Goal: Information Seeking & Learning: Learn about a topic

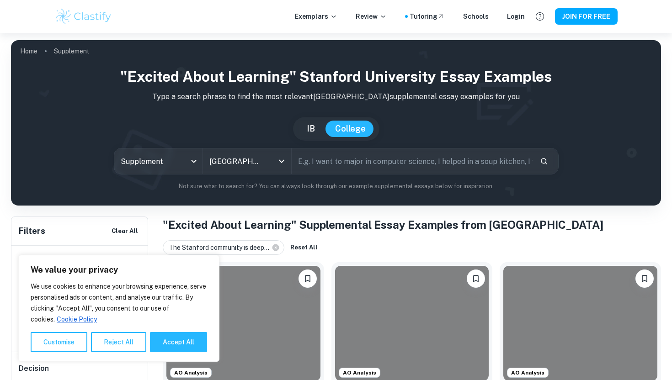
scroll to position [157, 0]
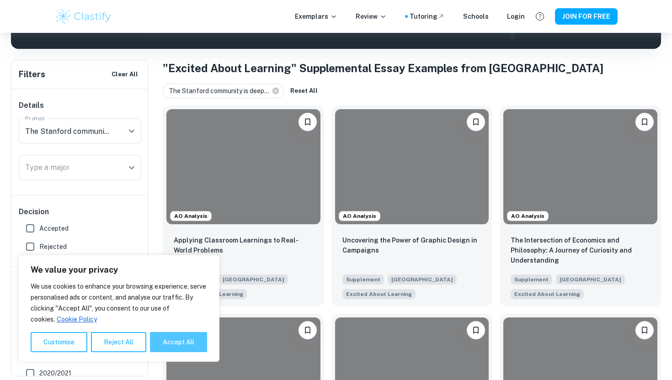
click at [167, 343] on button "Accept All" at bounding box center [178, 342] width 57 height 20
checkbox input "true"
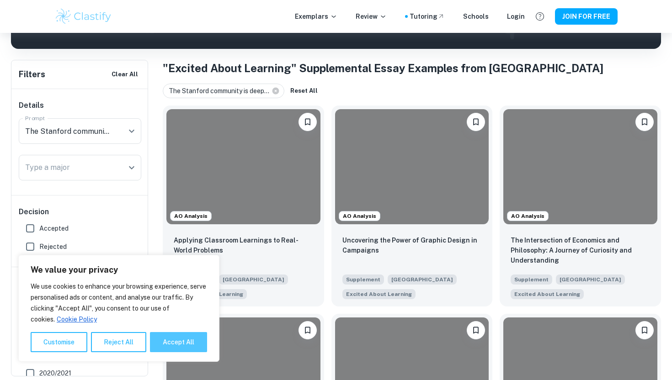
checkbox input "true"
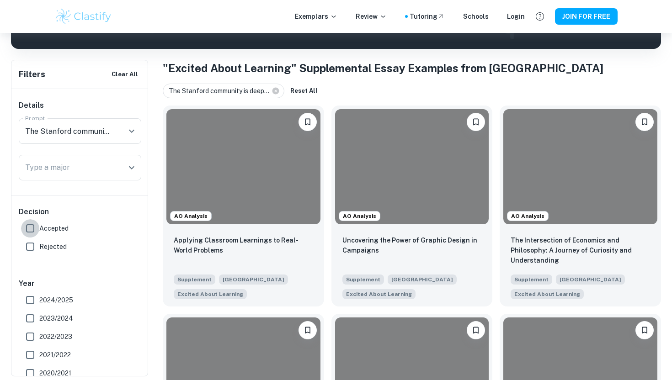
click at [30, 227] on input "Accepted" at bounding box center [30, 228] width 18 height 18
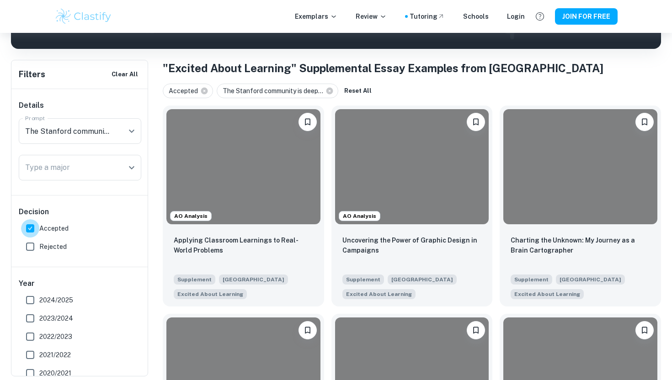
click at [32, 227] on input "Accepted" at bounding box center [30, 228] width 18 height 18
checkbox input "false"
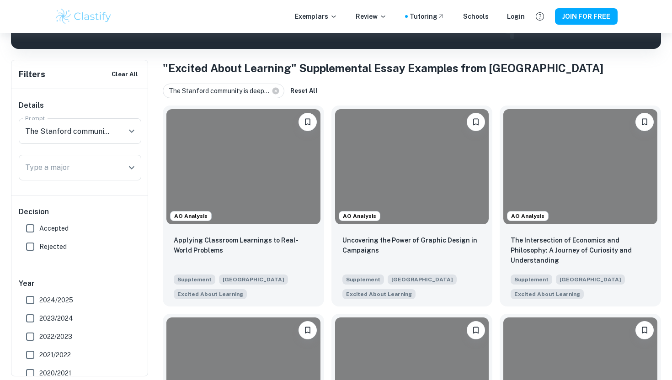
click at [31, 248] on input "Rejected" at bounding box center [30, 247] width 18 height 18
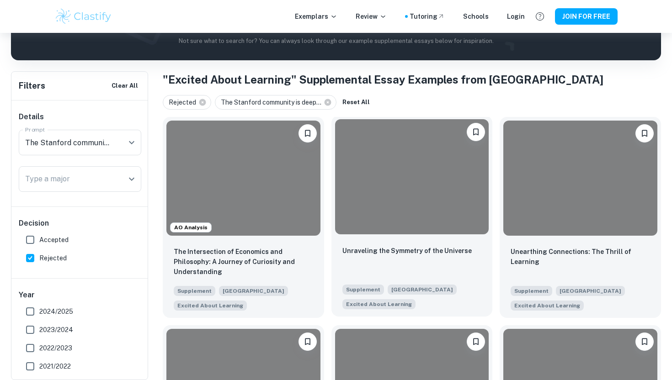
scroll to position [145, 0]
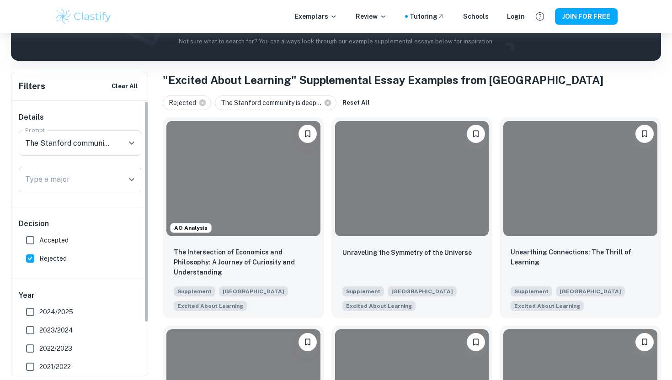
click at [27, 257] on input "Rejected" at bounding box center [30, 259] width 18 height 18
checkbox input "false"
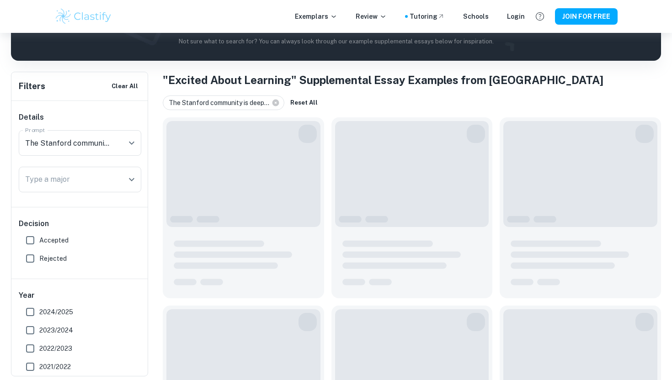
click at [32, 239] on input "Accepted" at bounding box center [30, 240] width 18 height 18
checkbox input "true"
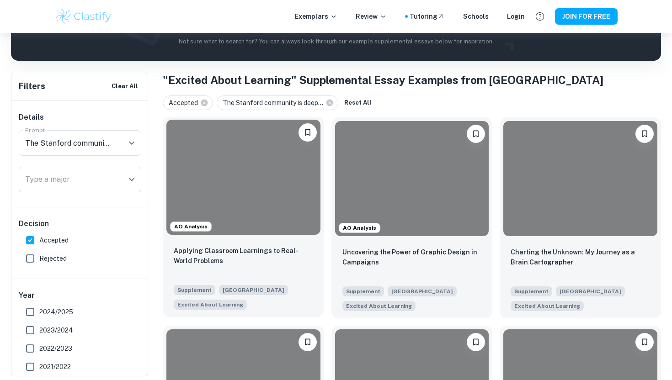
click at [259, 232] on div at bounding box center [243, 177] width 154 height 115
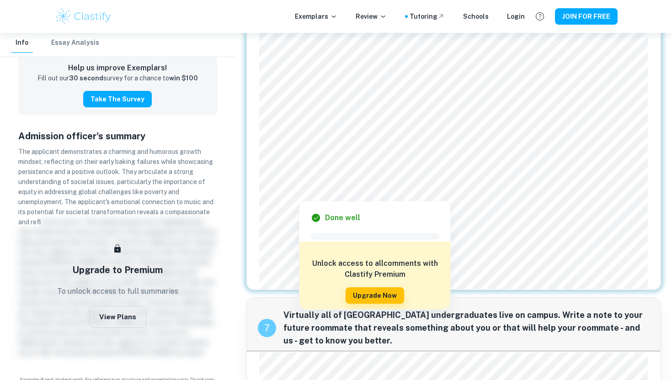
scroll to position [761, 0]
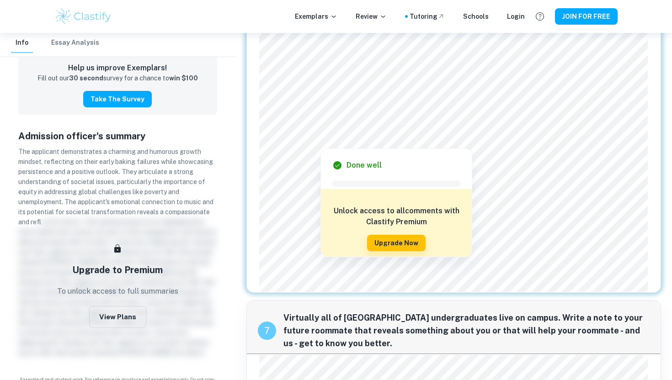
click at [444, 129] on div at bounding box center [451, 130] width 378 height 14
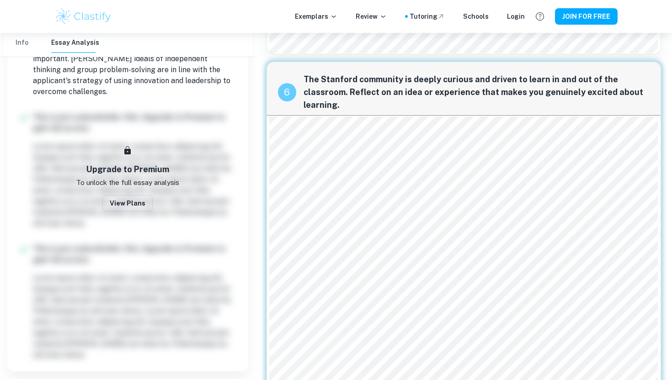
scroll to position [715, 0]
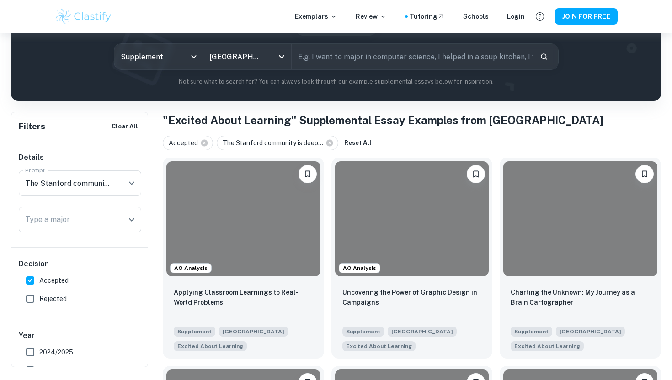
scroll to position [107, 0]
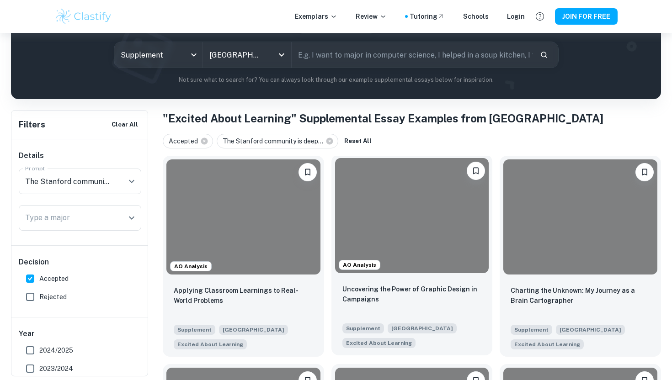
click at [453, 229] on div at bounding box center [412, 215] width 154 height 115
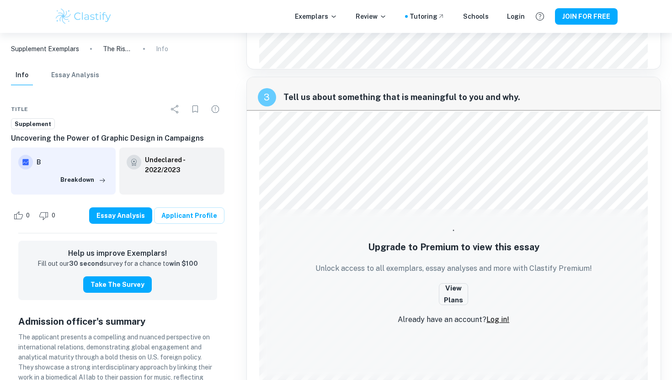
scroll to position [107, 0]
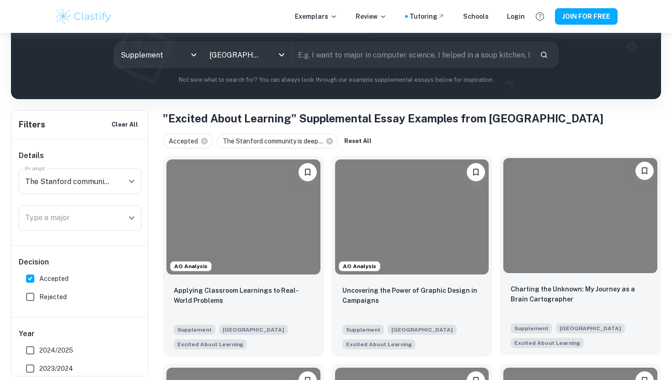
click at [608, 263] on div at bounding box center [580, 215] width 154 height 115
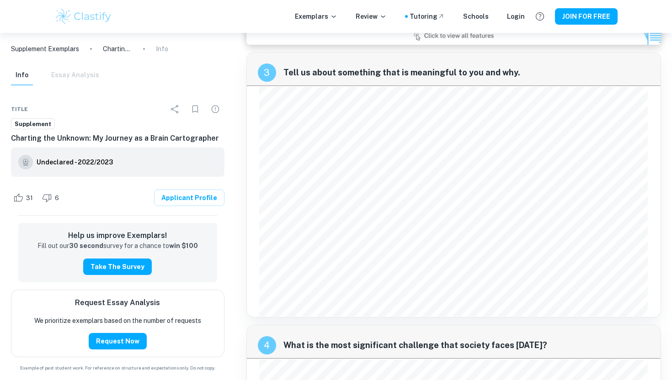
scroll to position [629, 0]
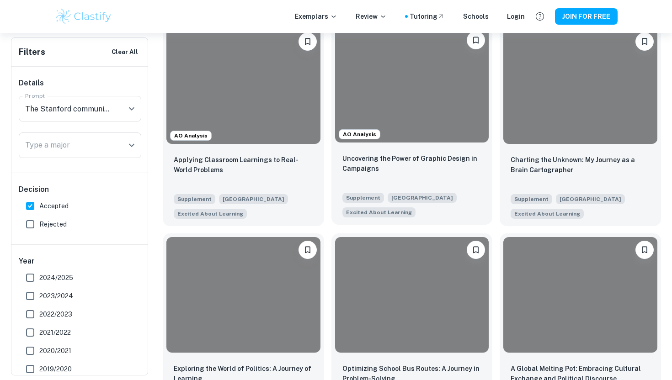
scroll to position [289, 0]
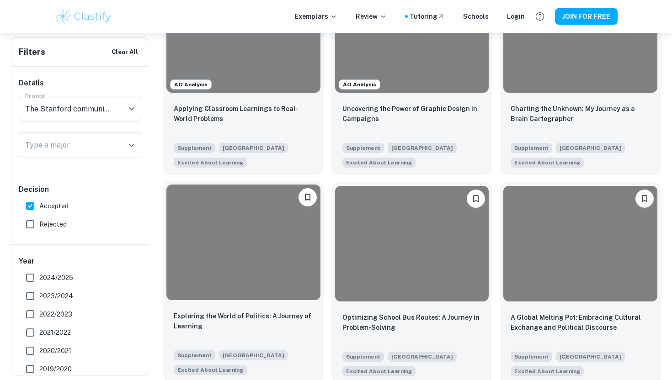
click at [264, 290] on div at bounding box center [243, 242] width 154 height 115
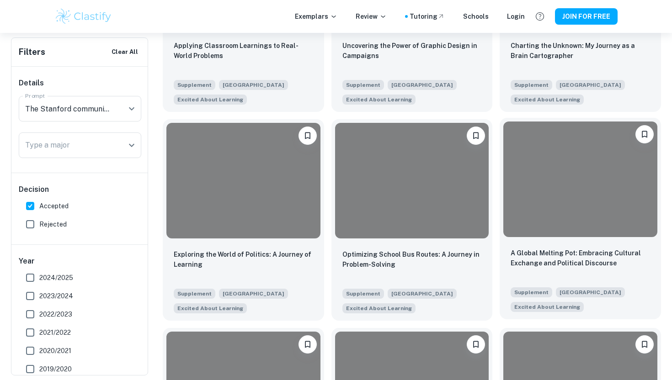
scroll to position [354, 0]
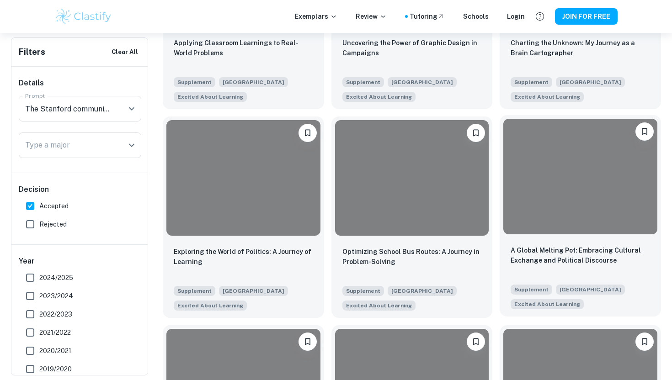
click at [614, 238] on div "A Global Melting Pot: Embracing Cultural Exchange and Political Discourse Suppl…" at bounding box center [580, 215] width 161 height 201
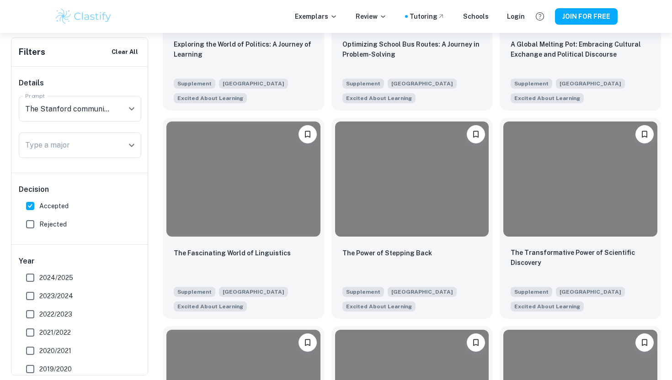
scroll to position [577, 0]
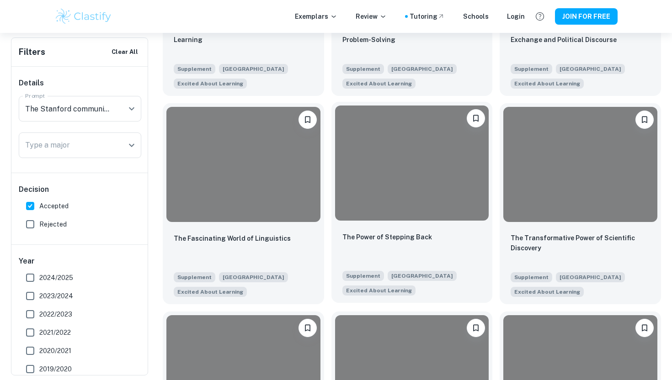
click at [416, 213] on div at bounding box center [412, 163] width 154 height 115
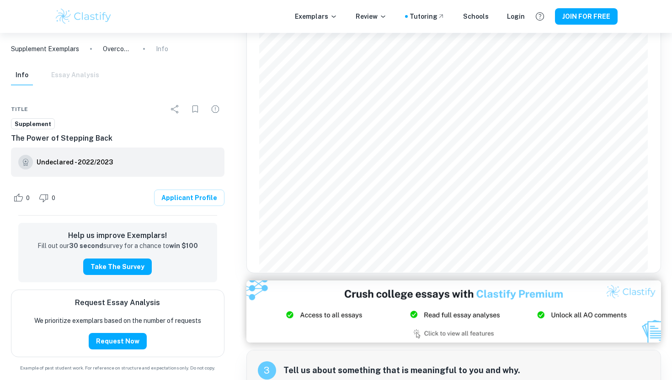
scroll to position [412, 0]
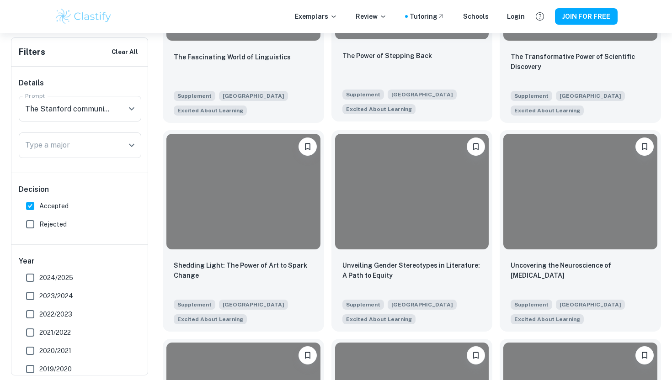
scroll to position [762, 0]
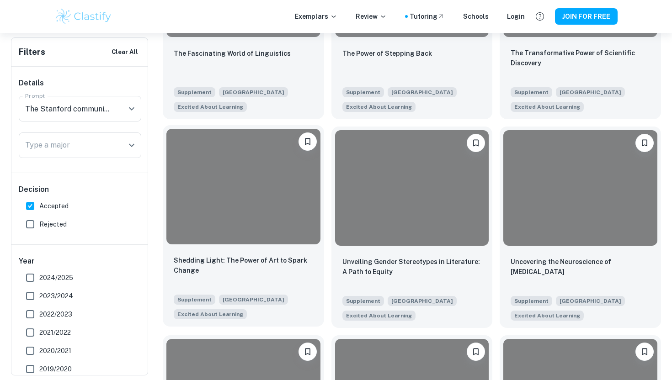
click at [287, 217] on div at bounding box center [243, 186] width 154 height 115
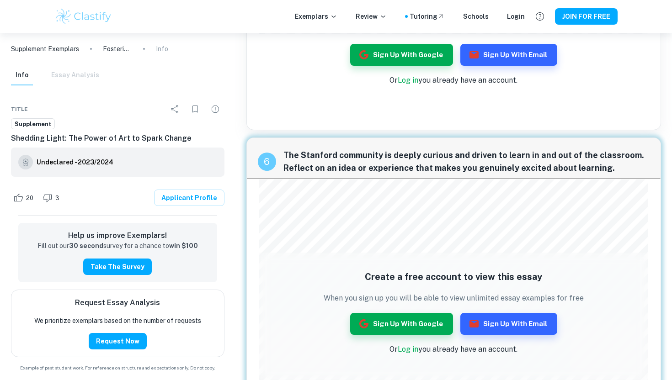
scroll to position [788, 0]
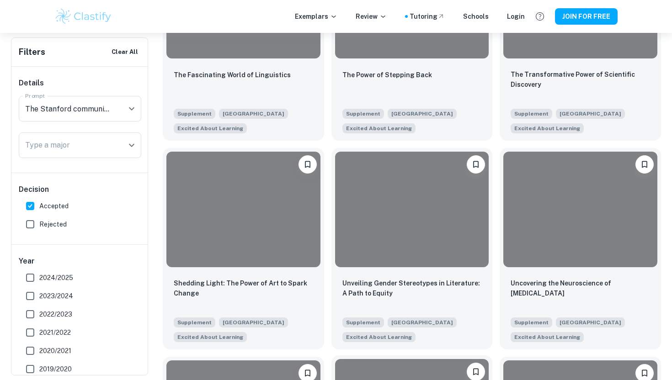
scroll to position [733, 0]
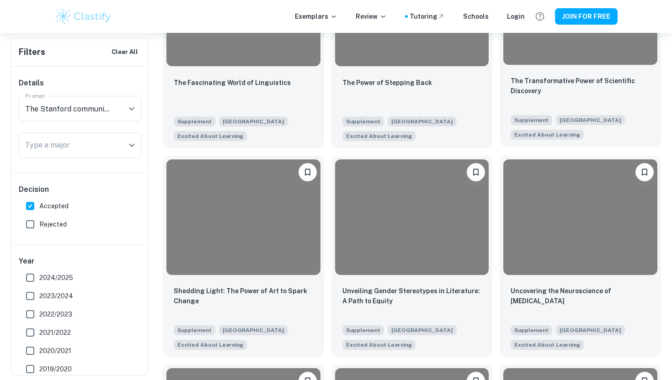
click at [585, 86] on p "The Transformative Power of Scientific Discovery" at bounding box center [580, 86] width 139 height 20
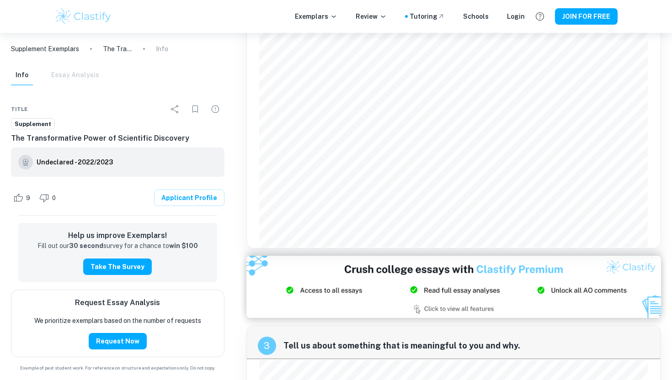
scroll to position [419, 0]
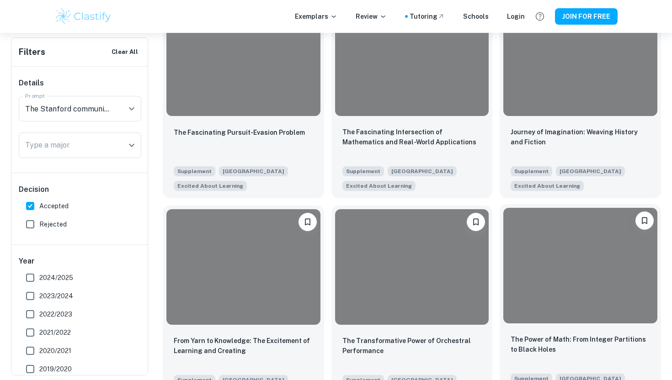
scroll to position [1116, 0]
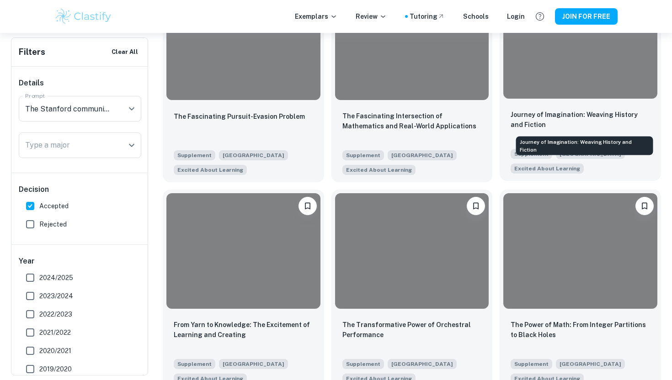
click at [588, 100] on div at bounding box center [580, 41] width 161 height 123
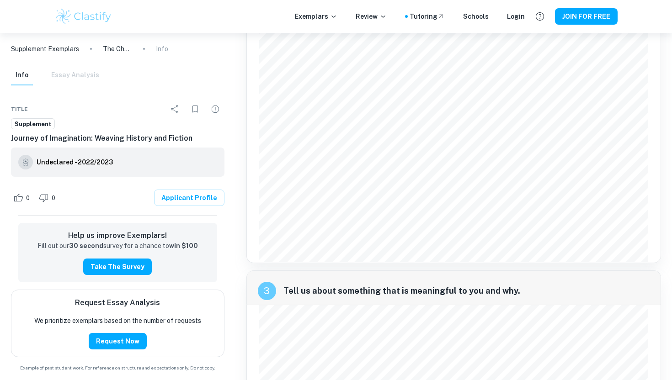
scroll to position [482, 0]
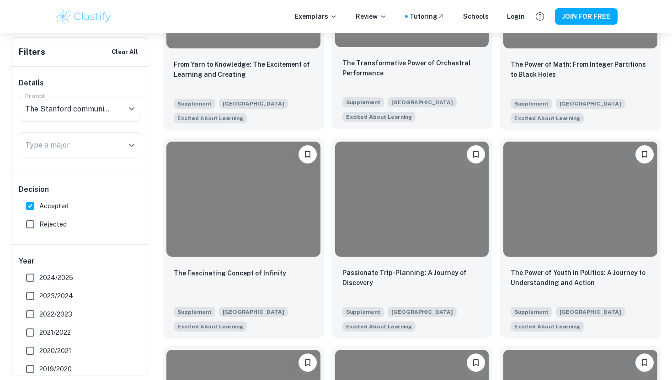
scroll to position [1417, 0]
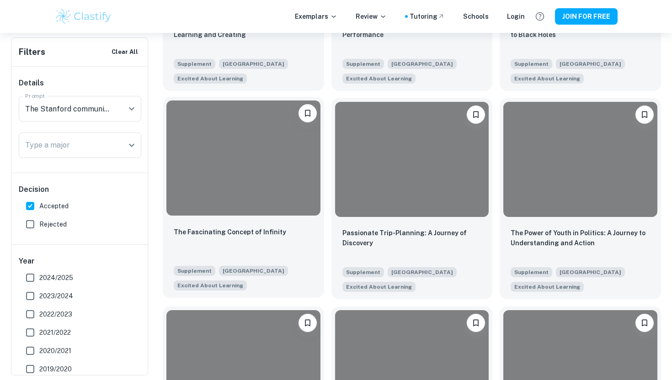
click at [265, 180] on div at bounding box center [243, 158] width 154 height 115
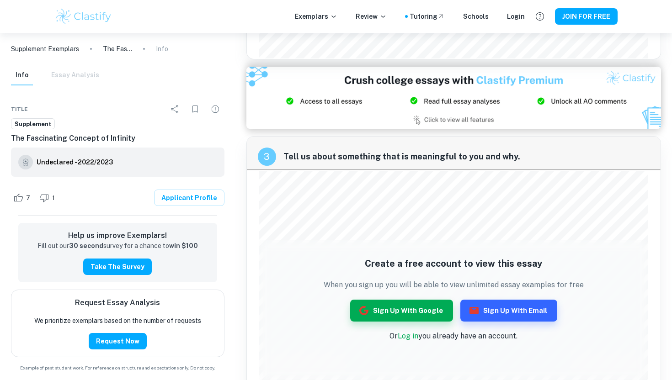
scroll to position [661, 0]
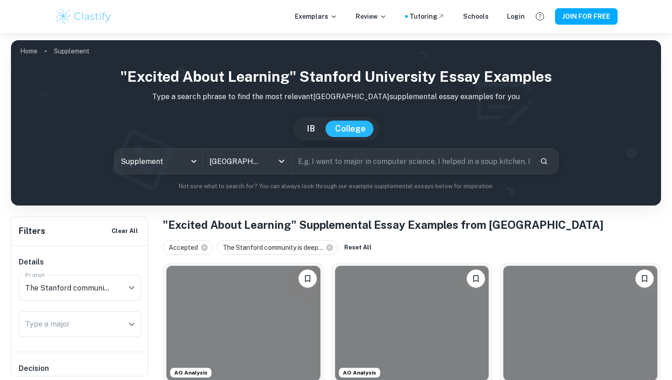
click at [264, 250] on span "The Stanford community is deep..." at bounding box center [275, 248] width 105 height 10
click at [267, 246] on span "The Stanford community is deep..." at bounding box center [275, 248] width 105 height 10
click at [326, 245] on icon at bounding box center [330, 248] width 8 height 8
click at [230, 248] on button "Reset All" at bounding box center [233, 248] width 32 height 14
checkbox input "false"
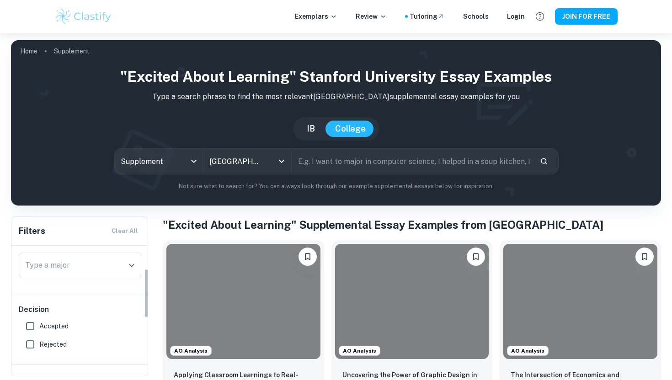
scroll to position [60, 0]
click at [316, 158] on input "text" at bounding box center [412, 162] width 241 height 26
paste input "Please describe what aspects of your life experiences, interests and character …"
type input "Please describe what aspects of your life experiences, interests and character …"
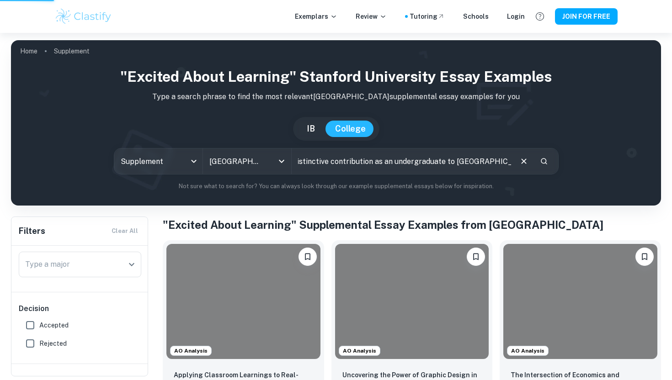
scroll to position [0, 0]
type input "The Stanford community is deeply curious and driven to learn in and out of the …"
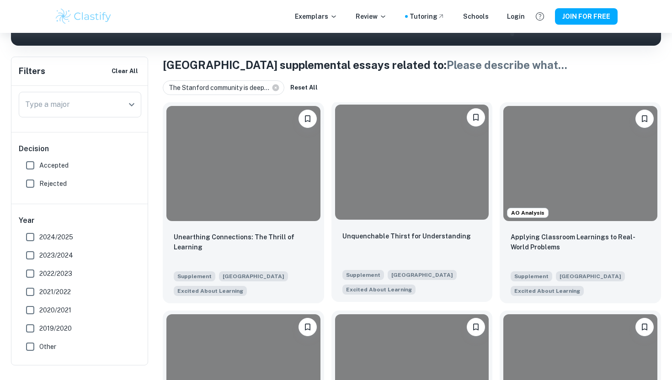
scroll to position [51, 0]
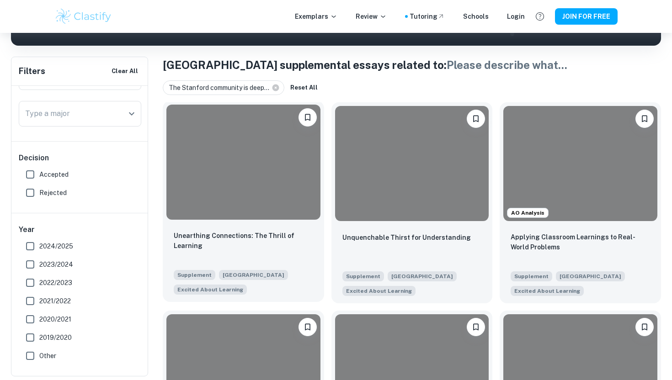
click at [256, 201] on div at bounding box center [243, 162] width 154 height 115
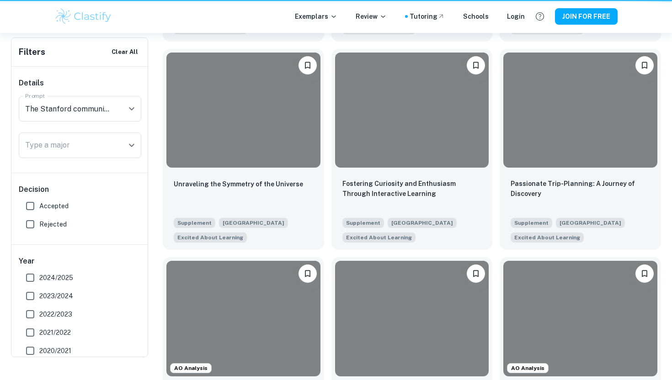
scroll to position [160, 0]
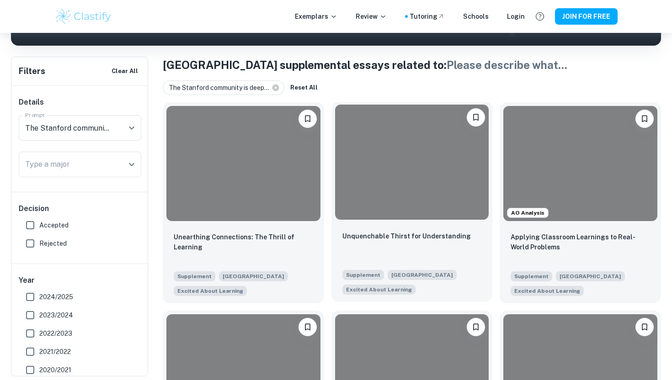
click at [446, 214] on div at bounding box center [412, 162] width 154 height 115
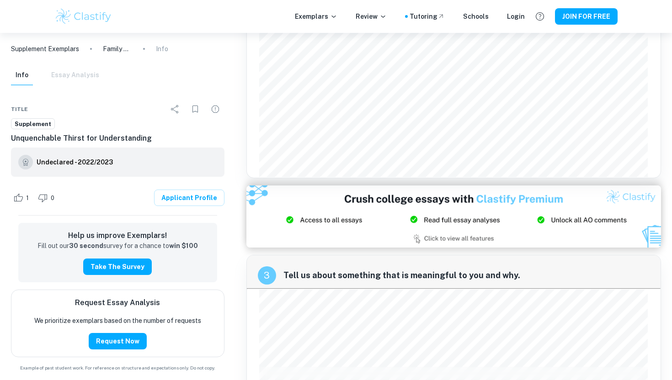
scroll to position [748, 0]
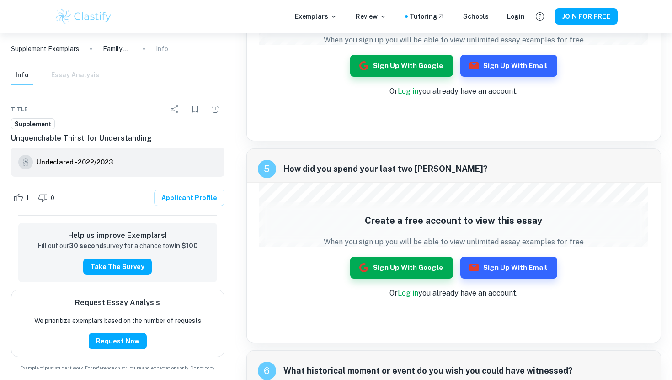
scroll to position [160, 0]
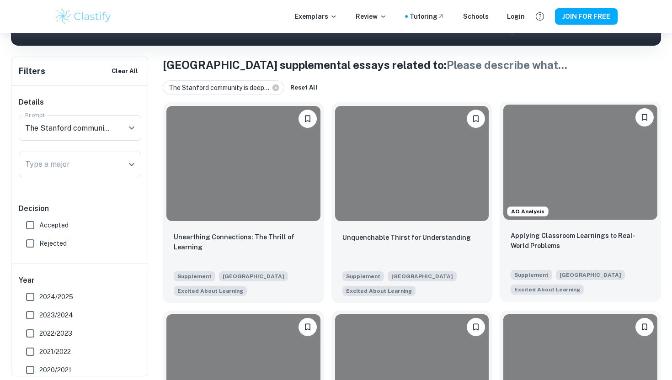
click at [582, 203] on div at bounding box center [580, 162] width 154 height 115
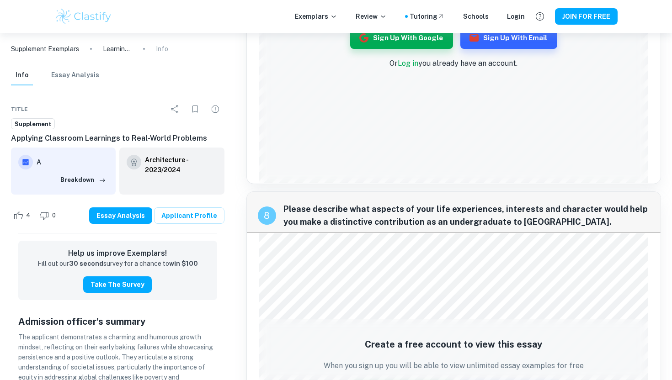
scroll to position [1461, 0]
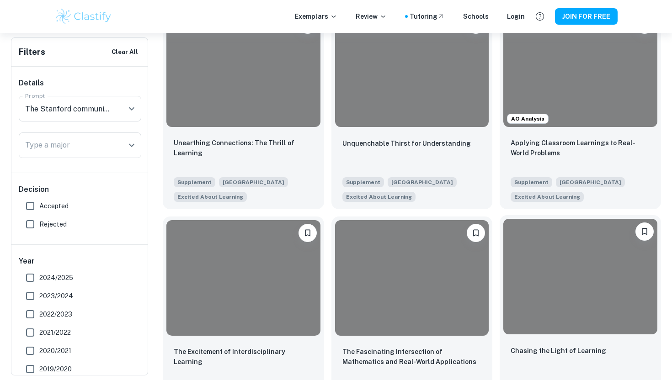
scroll to position [253, 0]
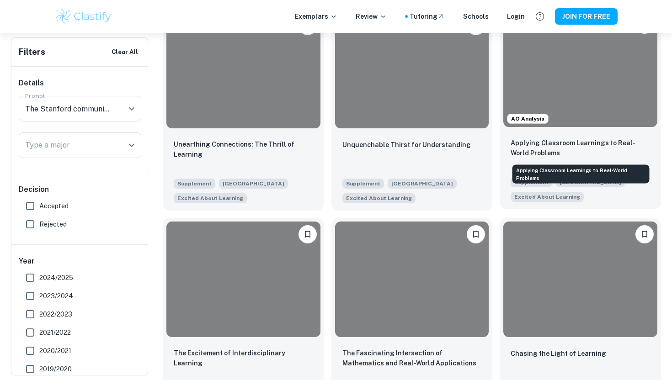
click at [565, 140] on p "Applying Classroom Learnings to Real-World Problems" at bounding box center [580, 148] width 139 height 20
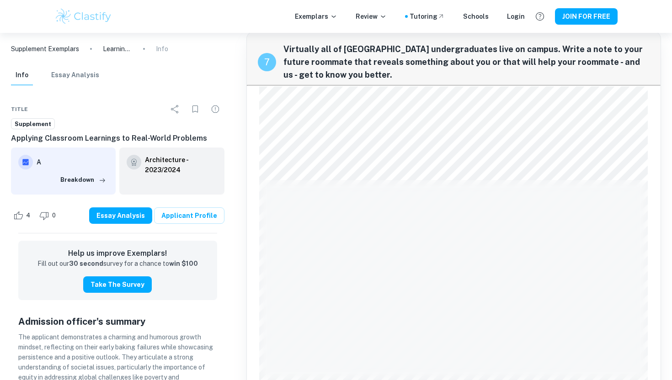
scroll to position [1235, 0]
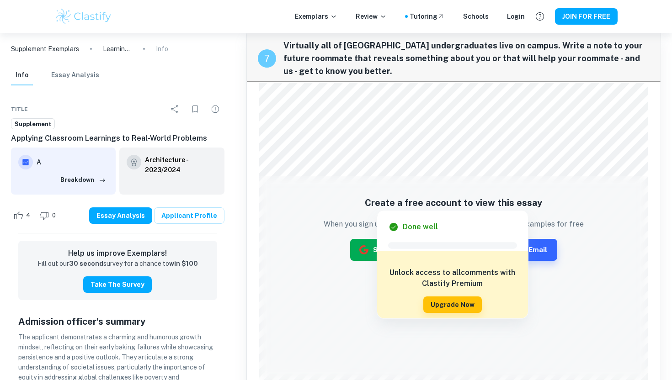
click at [362, 249] on icon "button" at bounding box center [363, 250] width 9 height 9
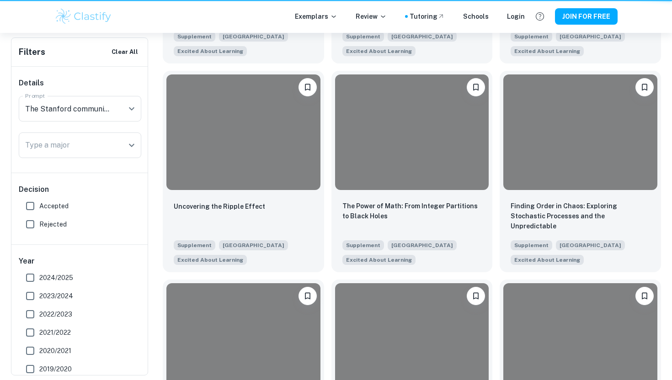
scroll to position [253, 0]
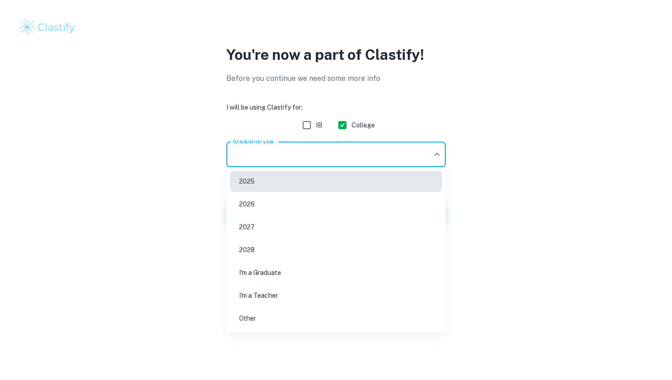
click at [346, 159] on body "We value your privacy We use cookies to enhance your browsing experience, serve…" at bounding box center [336, 190] width 672 height 380
click at [273, 208] on li "2026" at bounding box center [336, 204] width 212 height 21
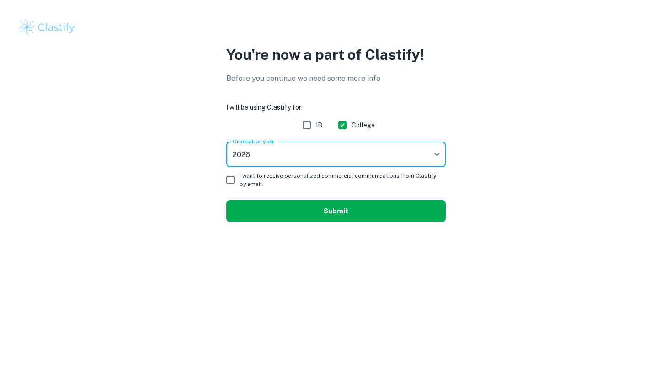
click at [309, 203] on button "Submit" at bounding box center [335, 211] width 219 height 22
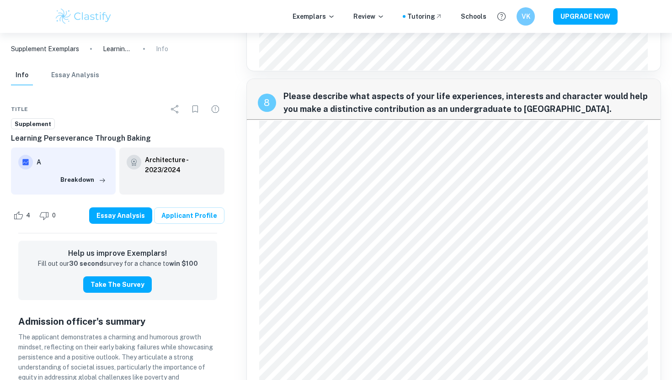
scroll to position [1359, 0]
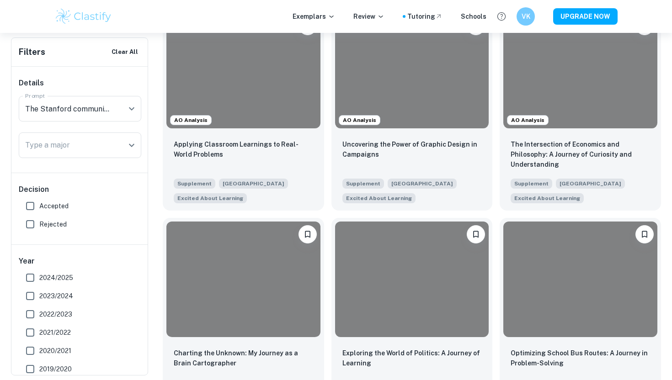
scroll to position [253, 0]
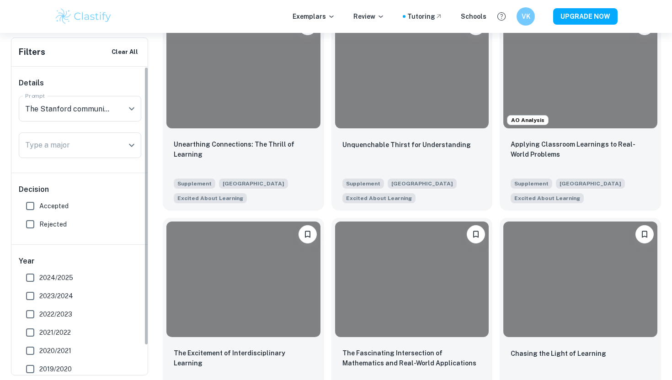
click at [31, 206] on input "Accepted" at bounding box center [30, 206] width 18 height 18
checkbox input "true"
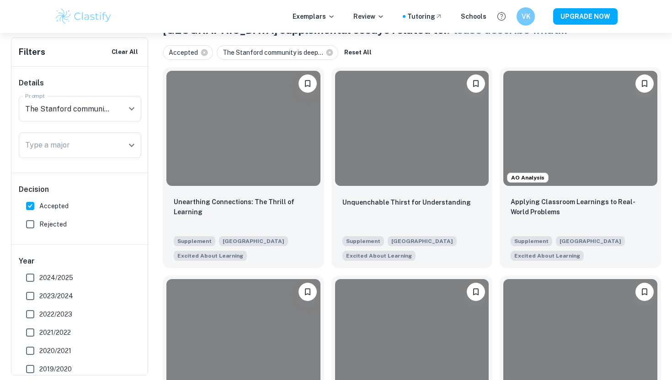
scroll to position [195, 0]
click at [257, 181] on div at bounding box center [243, 127] width 154 height 115
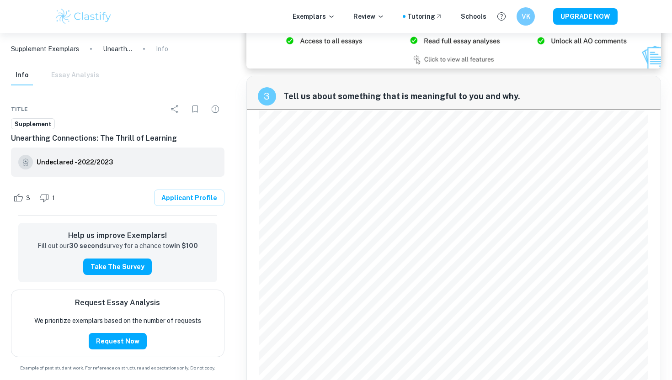
scroll to position [680, 0]
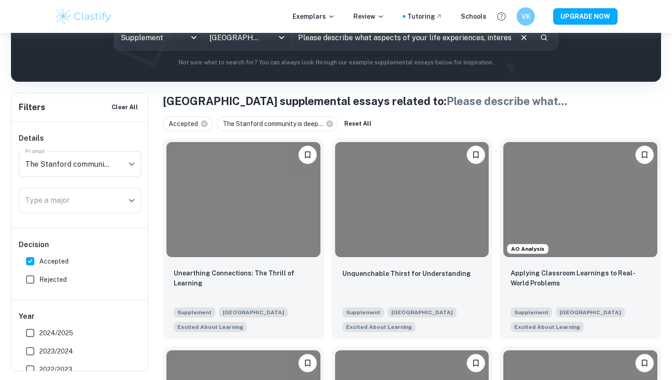
scroll to position [128, 0]
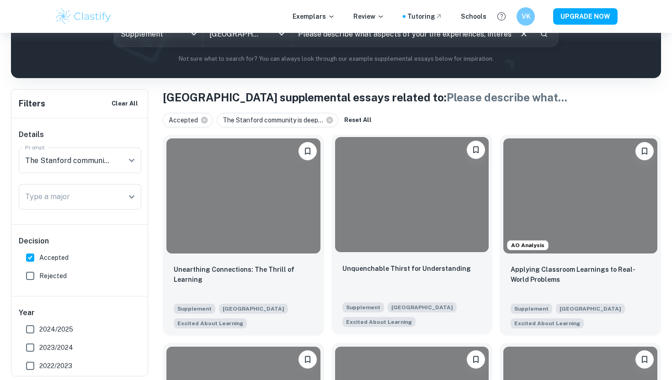
click at [435, 229] on div at bounding box center [412, 194] width 154 height 115
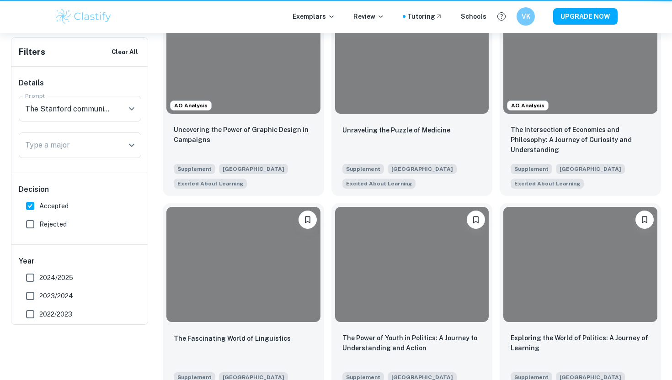
scroll to position [128, 0]
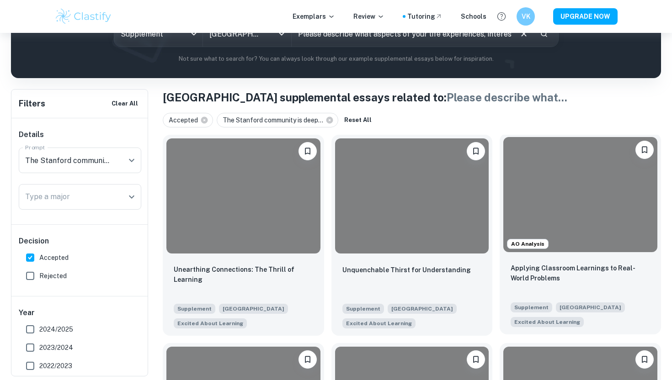
click at [620, 285] on div "Applying Classroom Learnings to Real-World Problems" at bounding box center [580, 278] width 139 height 31
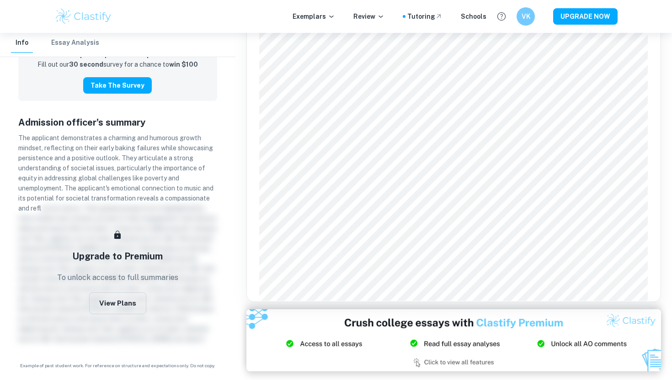
scroll to position [1466, 0]
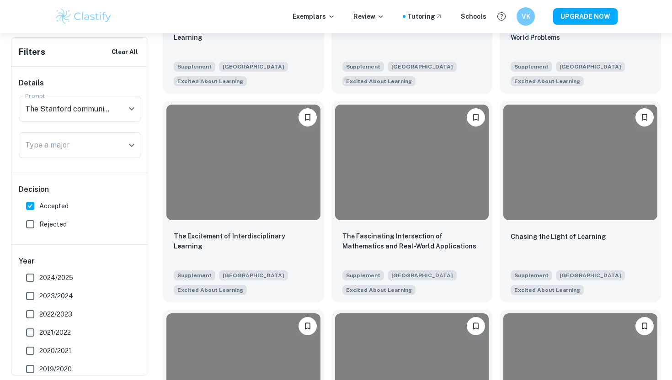
scroll to position [349, 0]
